Goal: Information Seeking & Learning: Learn about a topic

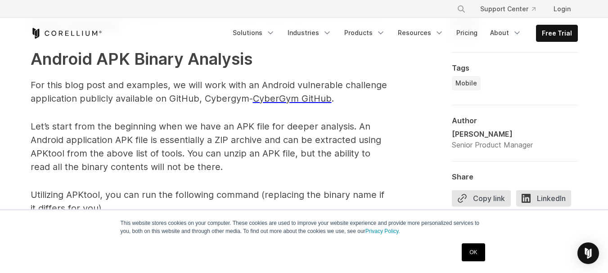
scroll to position [1305, 0]
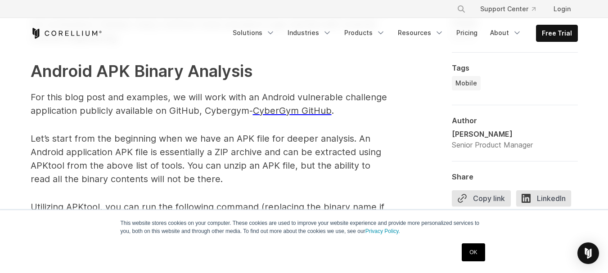
click at [472, 247] on link "OK" at bounding box center [473, 253] width 23 height 18
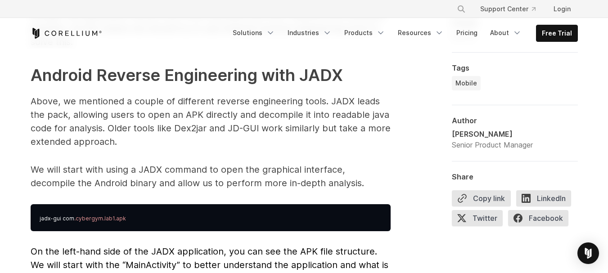
scroll to position [2296, 0]
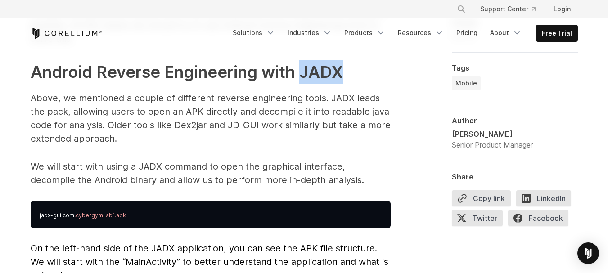
drag, startPoint x: 345, startPoint y: 53, endPoint x: 299, endPoint y: 61, distance: 47.0
click at [299, 61] on h2 "Android Reverse Engineering with JADX" at bounding box center [211, 72] width 360 height 24
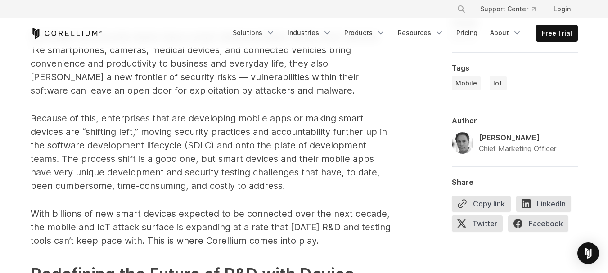
scroll to position [540, 0]
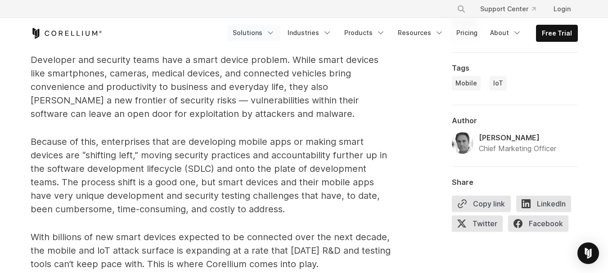
click at [272, 30] on link "Solutions" at bounding box center [253, 33] width 53 height 16
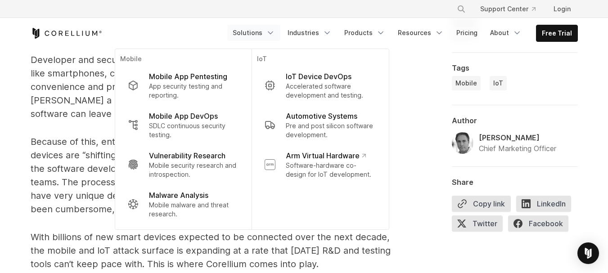
click at [197, 30] on div "Free Trial" at bounding box center [129, 33] width 197 height 11
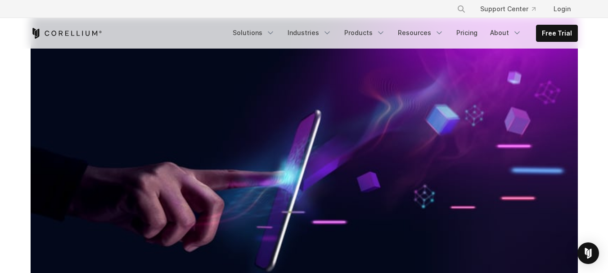
scroll to position [135, 0]
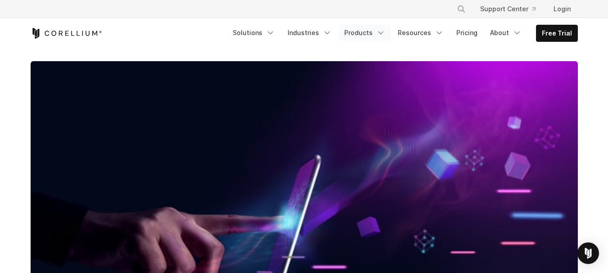
click at [373, 36] on link "Products" at bounding box center [365, 33] width 52 height 16
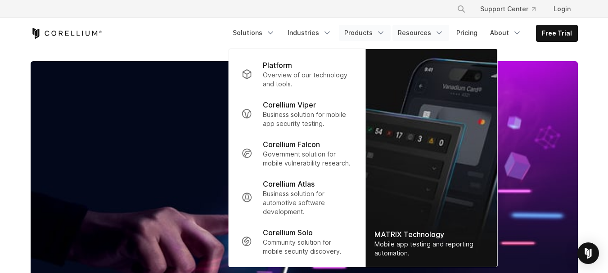
click at [428, 27] on link "Resources" at bounding box center [421, 33] width 57 height 16
